Goal: Information Seeking & Learning: Learn about a topic

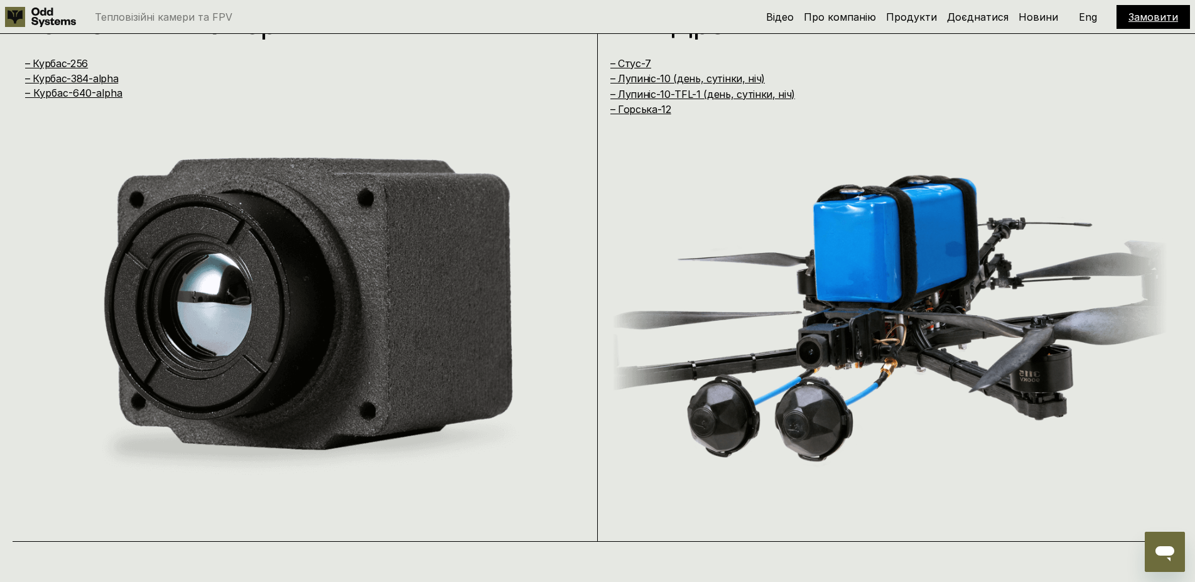
scroll to position [1153, 0]
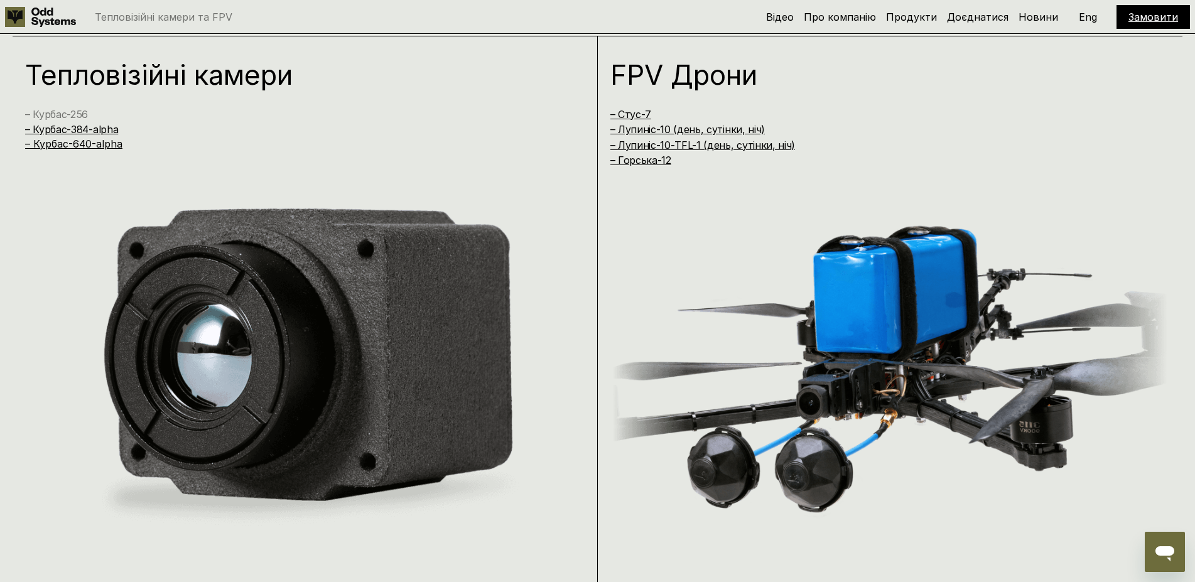
click at [68, 113] on link "– Курбас-256" at bounding box center [56, 114] width 63 height 13
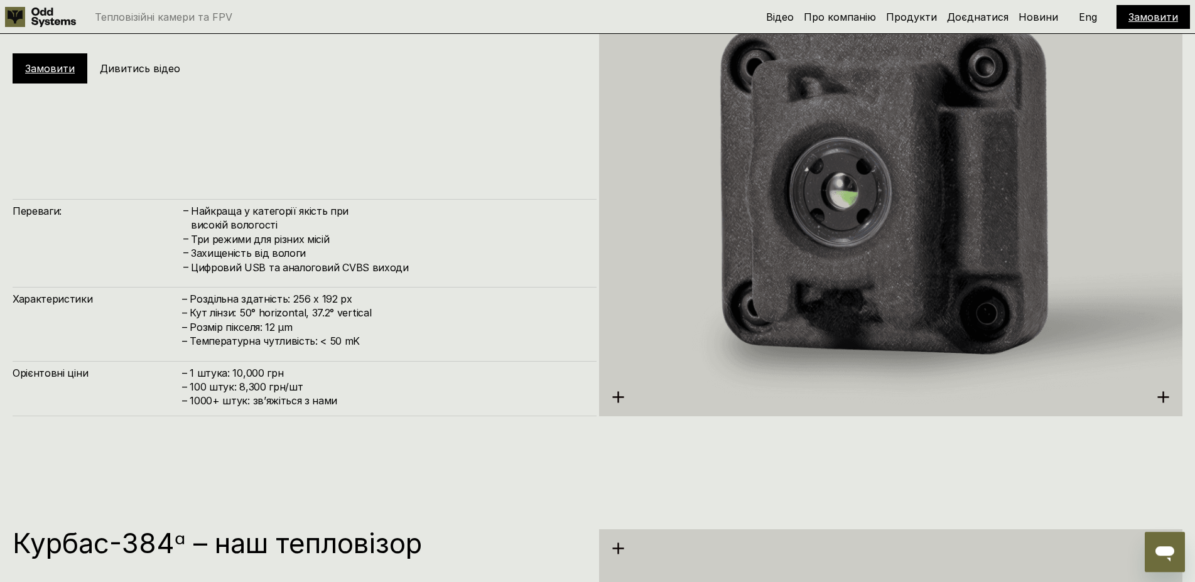
scroll to position [2066, 0]
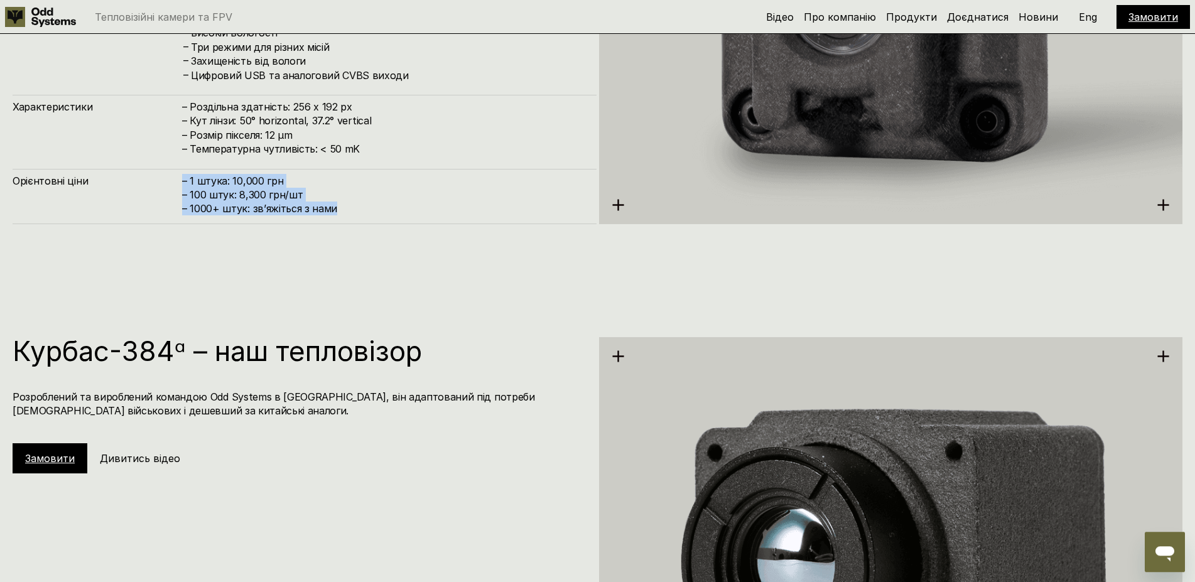
drag, startPoint x: 348, startPoint y: 208, endPoint x: 161, endPoint y: 196, distance: 187.5
click at [161, 196] on div "Орієнтовні ціни – 1 штука: 10,000 грн – 100 штук: 8,300 грн/шт – ⁠1000+ штук: з…" at bounding box center [305, 196] width 584 height 55
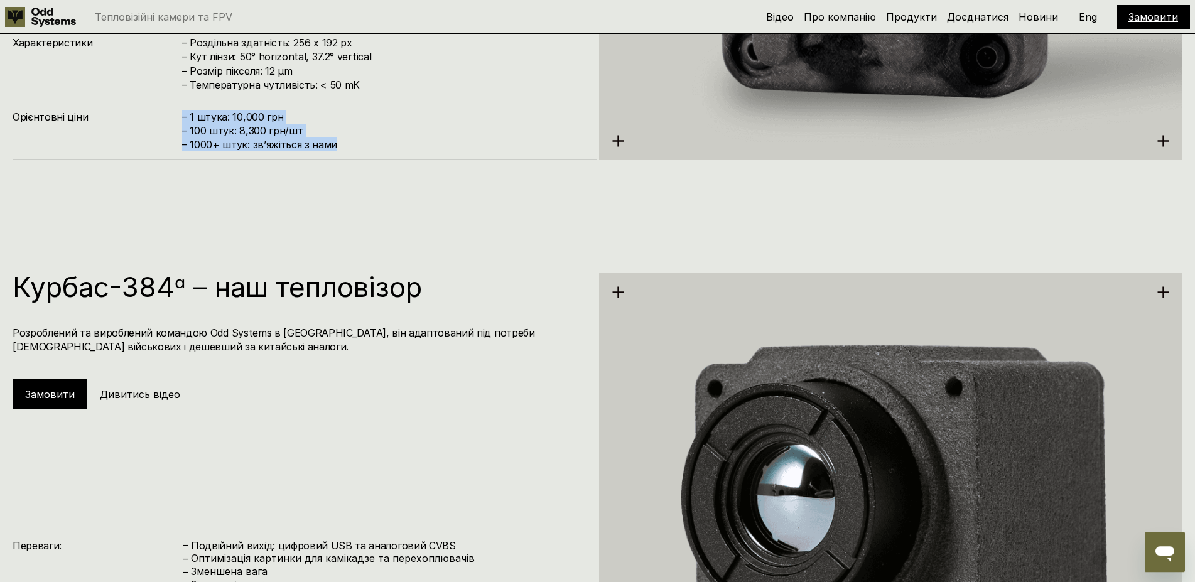
scroll to position [1874, 0]
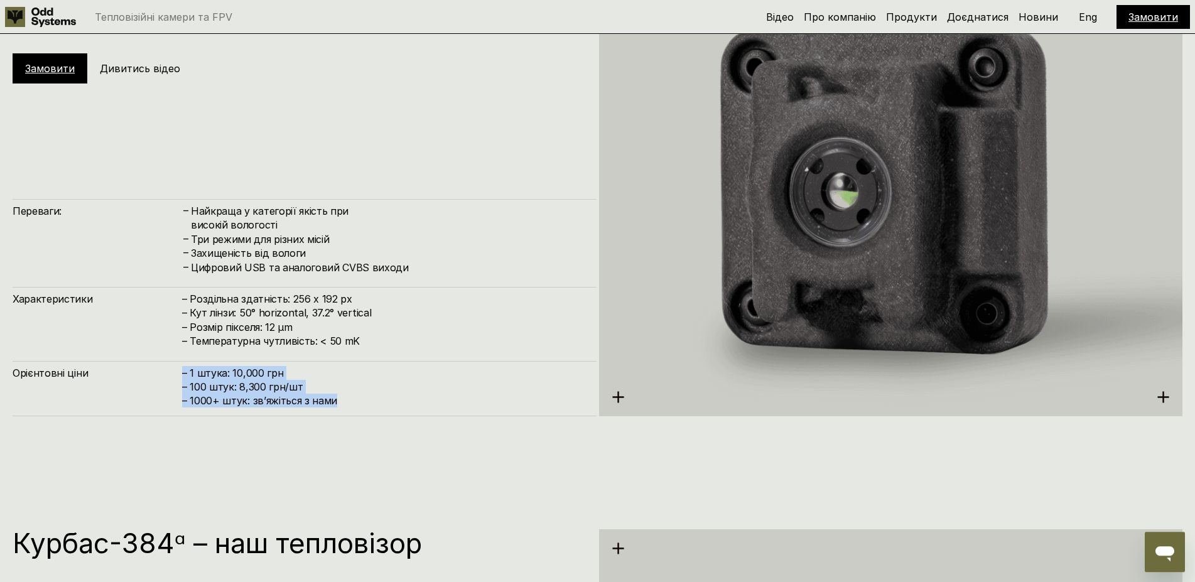
click at [213, 372] on h4 "– 1 штука: 10,000 грн – 100 штук: 8,300 грн/шт – ⁠1000+ штук: звʼяжіться з нами" at bounding box center [383, 387] width 402 height 42
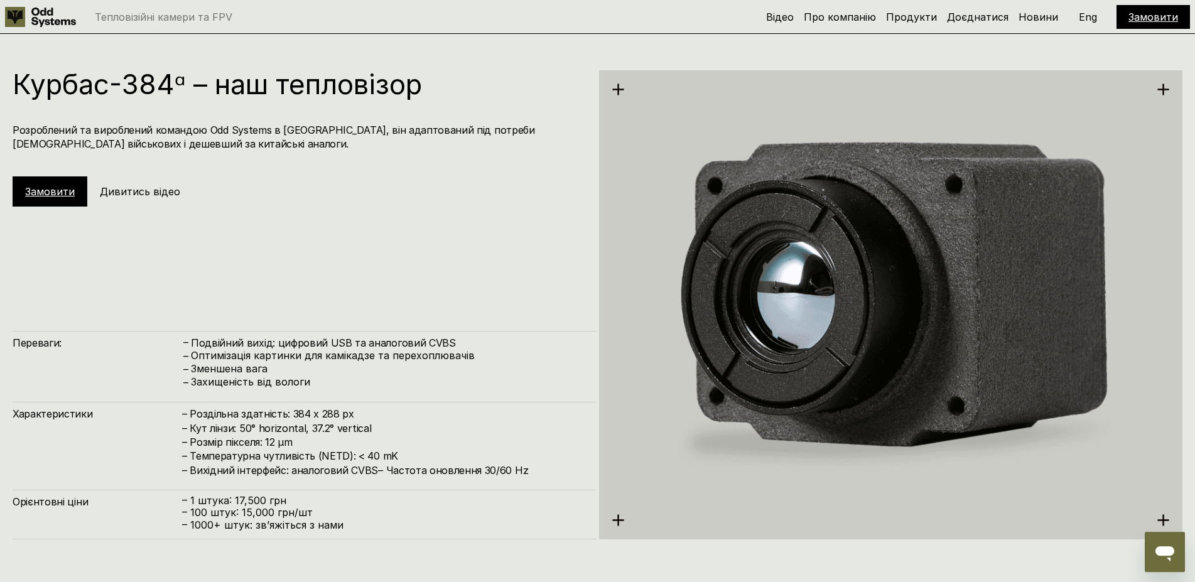
scroll to position [2387, 0]
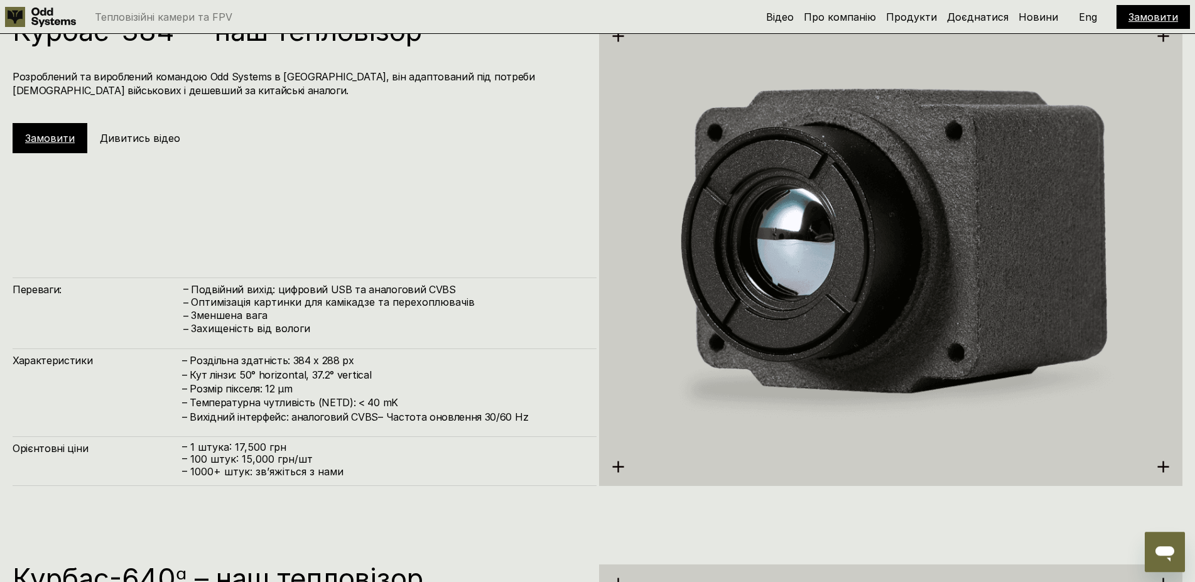
click at [229, 452] on p "– 1 штука: 17,500 грн" at bounding box center [383, 448] width 402 height 12
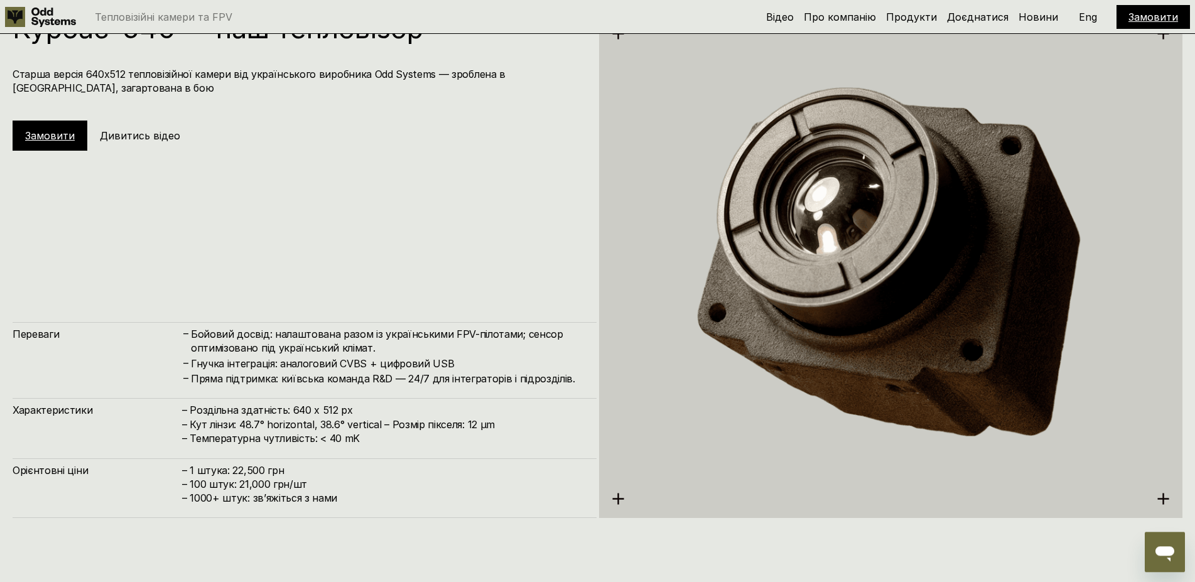
scroll to position [2963, 0]
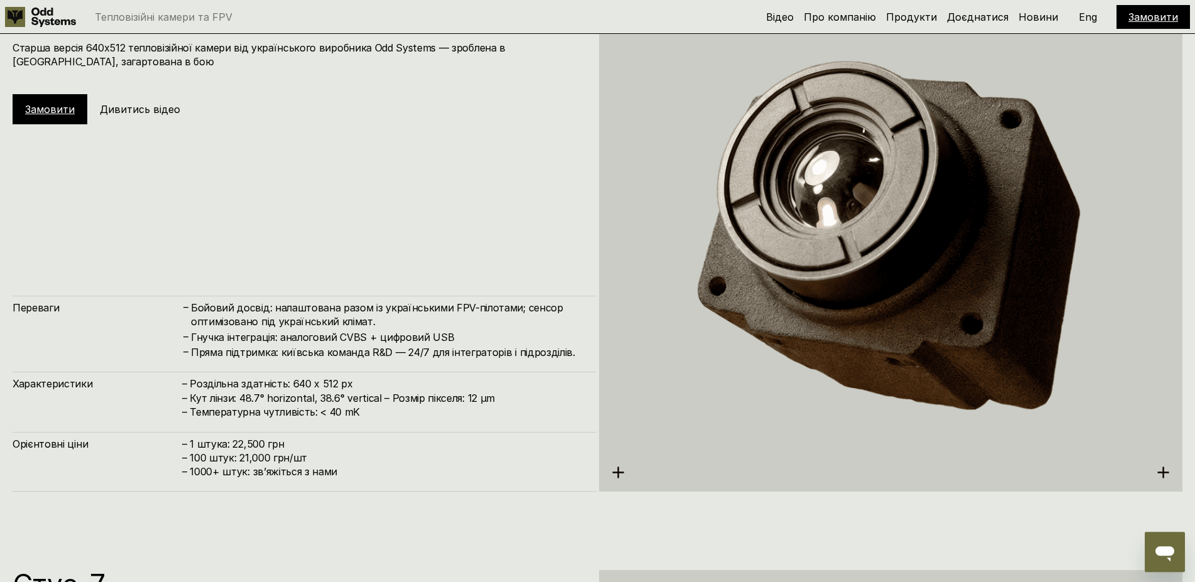
click at [258, 448] on h4 "– 1 штука: 22,500 грн – 100 штук: 21,000 грн/шт – ⁠1000+ штук: звʼяжіться з нами" at bounding box center [383, 458] width 402 height 42
